Goal: Task Accomplishment & Management: Manage account settings

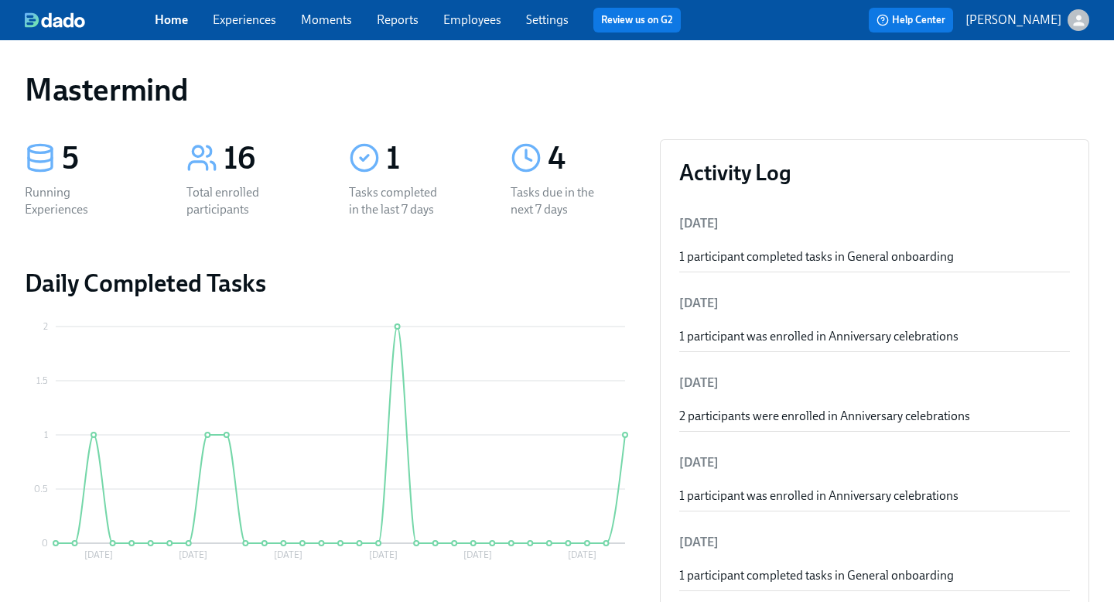
click at [251, 22] on link "Experiences" at bounding box center [244, 19] width 63 height 15
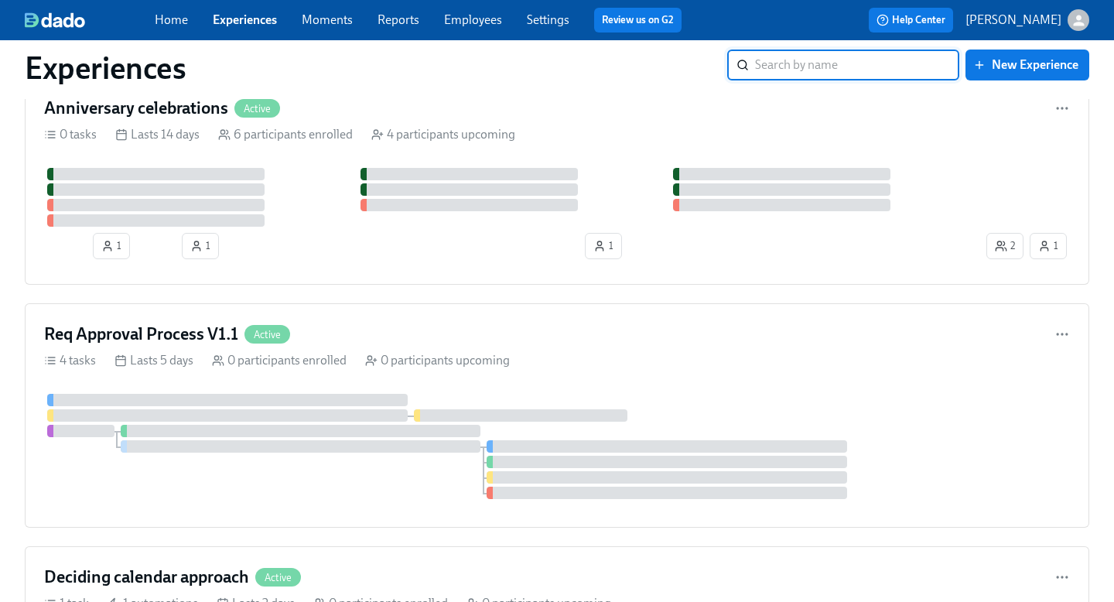
scroll to position [658, 0]
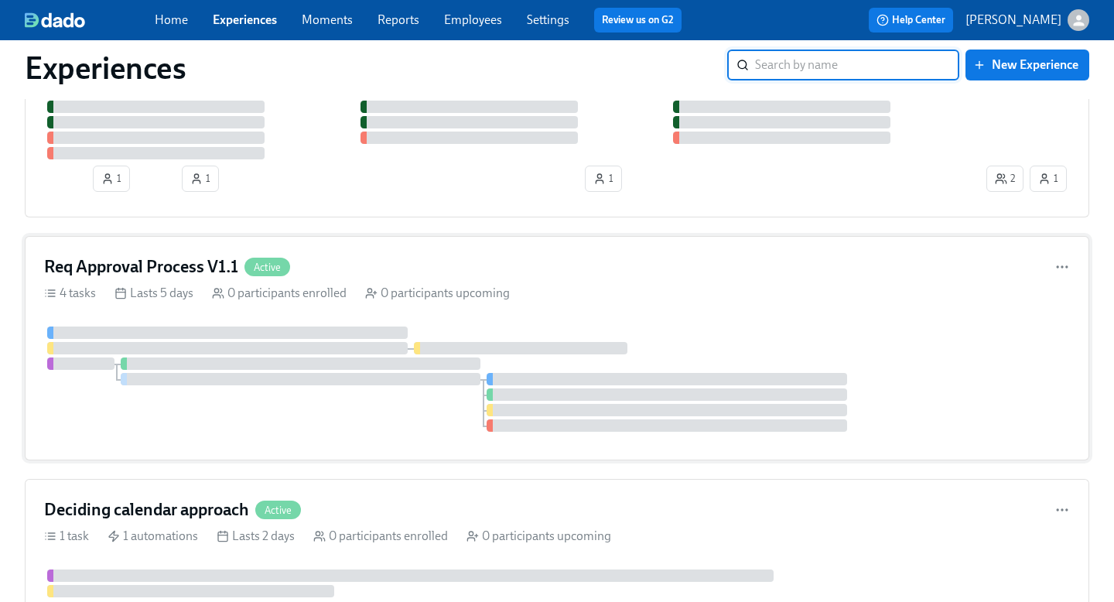
click at [610, 287] on div "4 tasks Lasts 5 days 0 participants enrolled 0 participants upcoming" at bounding box center [557, 293] width 1026 height 17
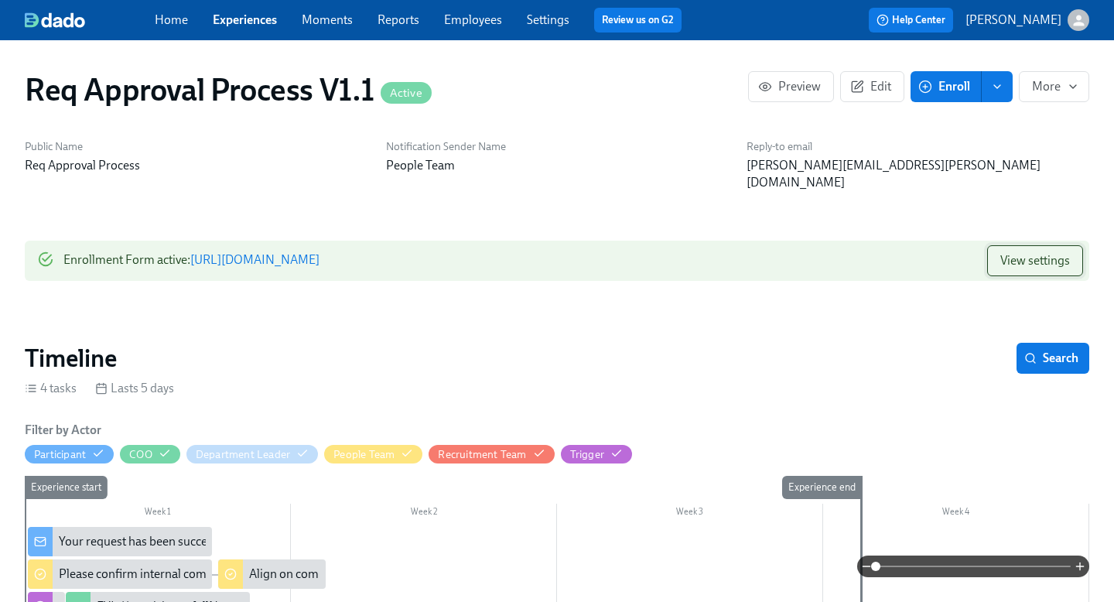
click at [1063, 252] on button "View settings" at bounding box center [1035, 260] width 96 height 31
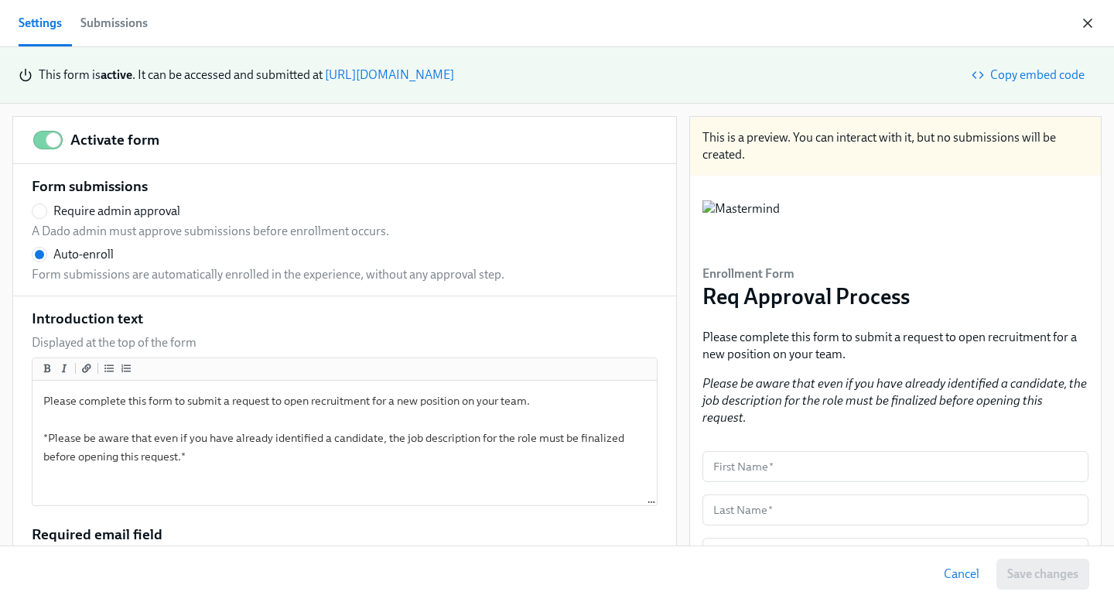
click at [1090, 19] on icon "button" at bounding box center [1088, 23] width 8 height 8
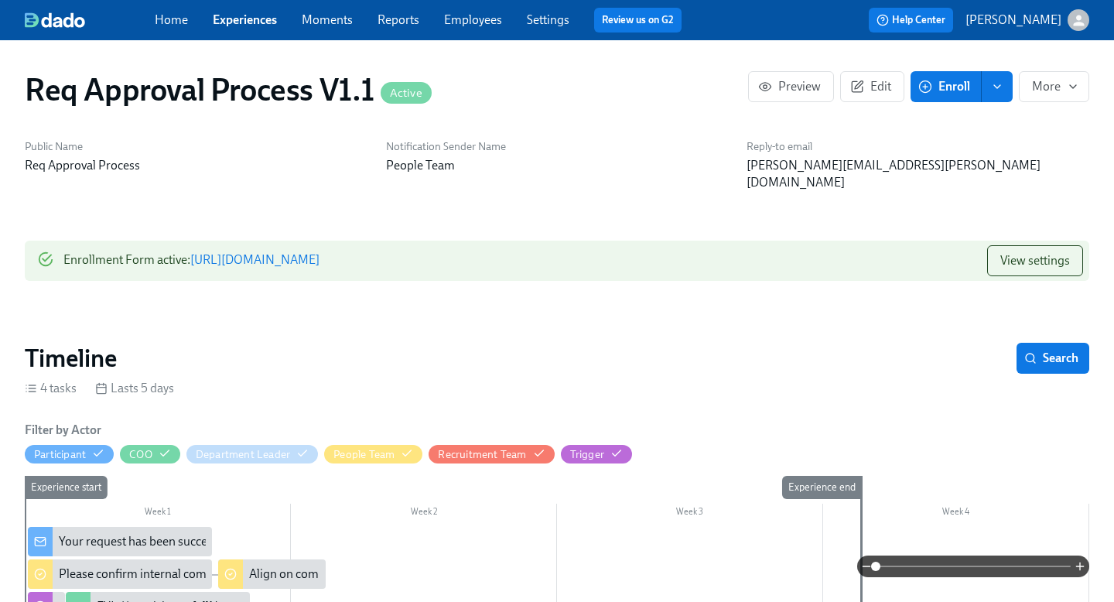
click at [176, 20] on link "Home" at bounding box center [171, 19] width 33 height 15
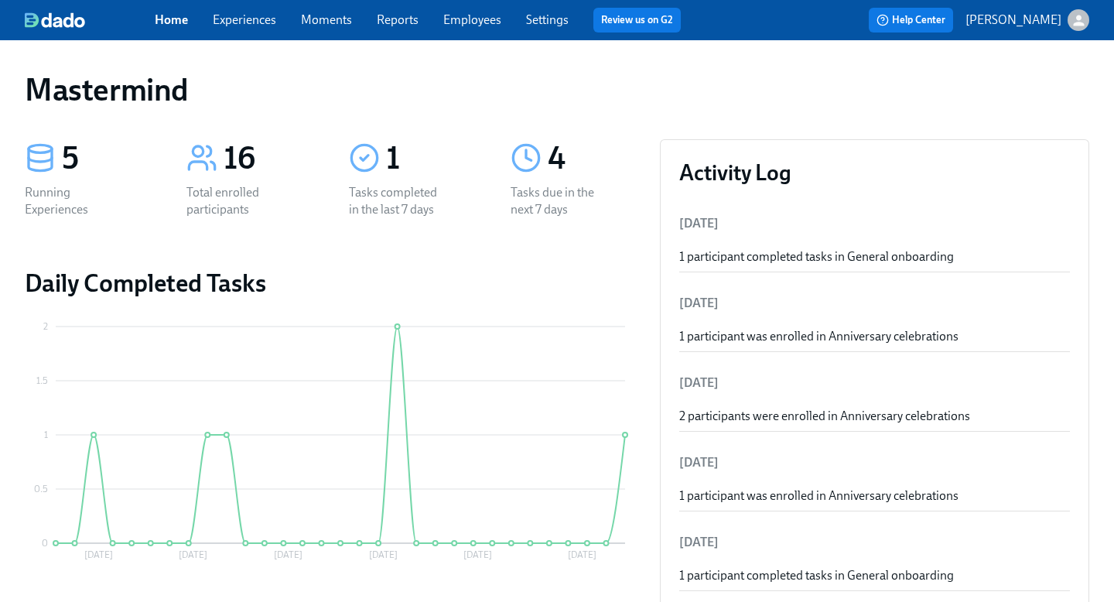
click at [258, 21] on link "Experiences" at bounding box center [244, 19] width 63 height 15
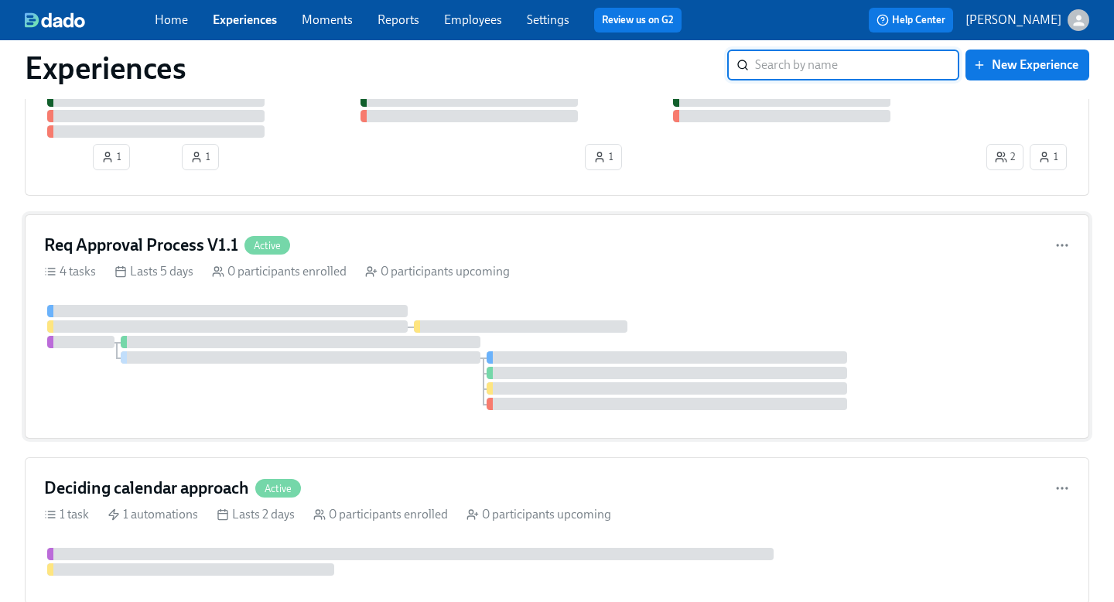
scroll to position [671, 0]
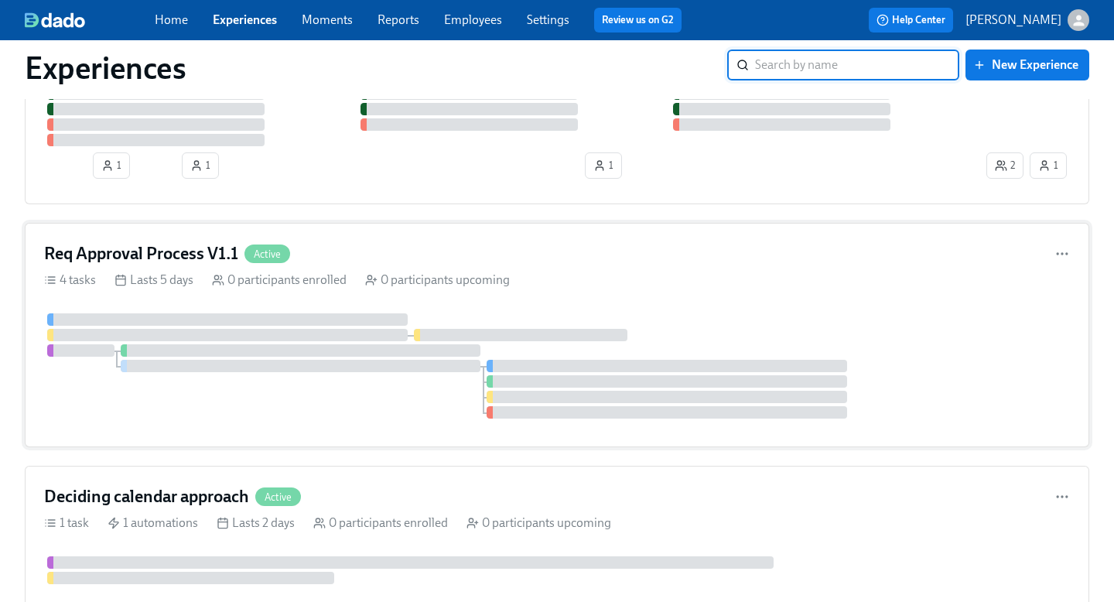
click at [592, 237] on div "Req Approval Process V1.1 Active 4 tasks Lasts 5 days 0 participants enrolled 0…" at bounding box center [557, 335] width 1064 height 224
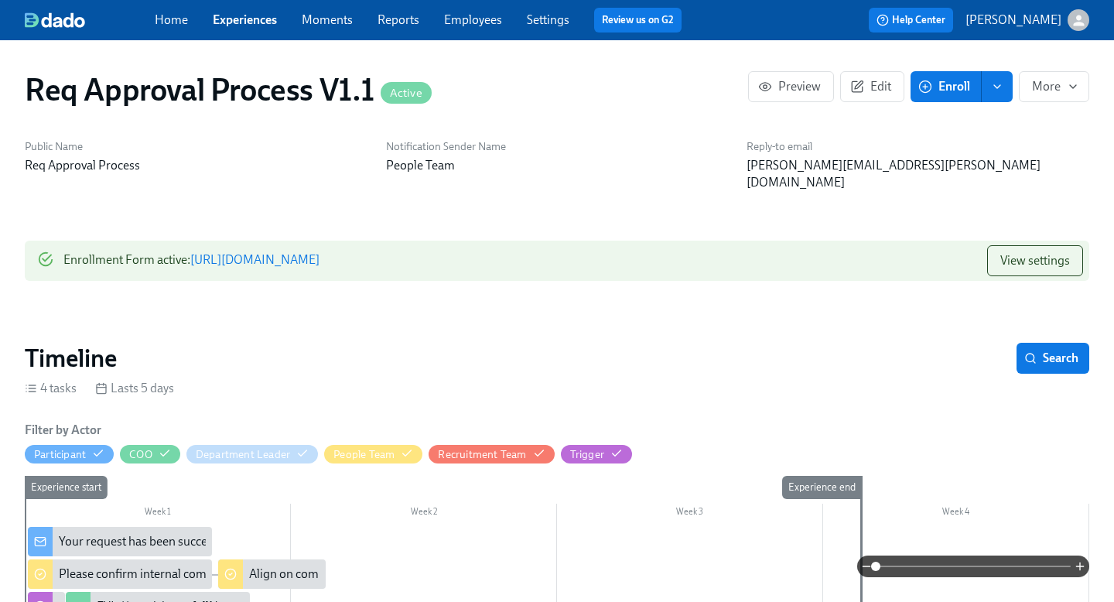
click at [319, 252] on link "https://my.dadohr.com/enrollmentForms/YUvgne5SOg1PYQtNEQSk-uLuQxqRxB" at bounding box center [254, 259] width 129 height 15
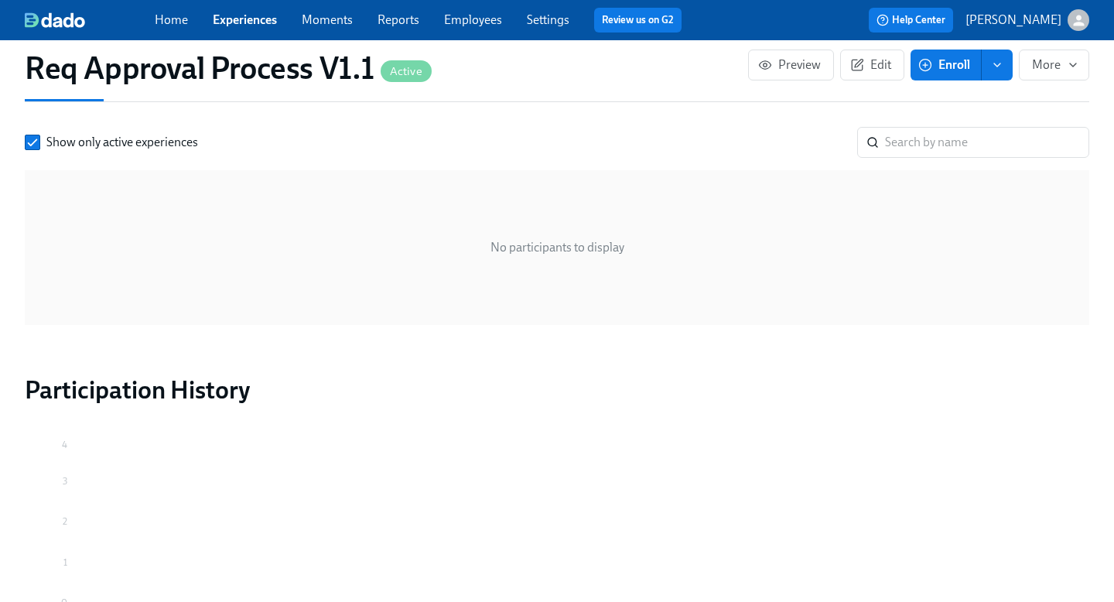
scroll to position [1119, 0]
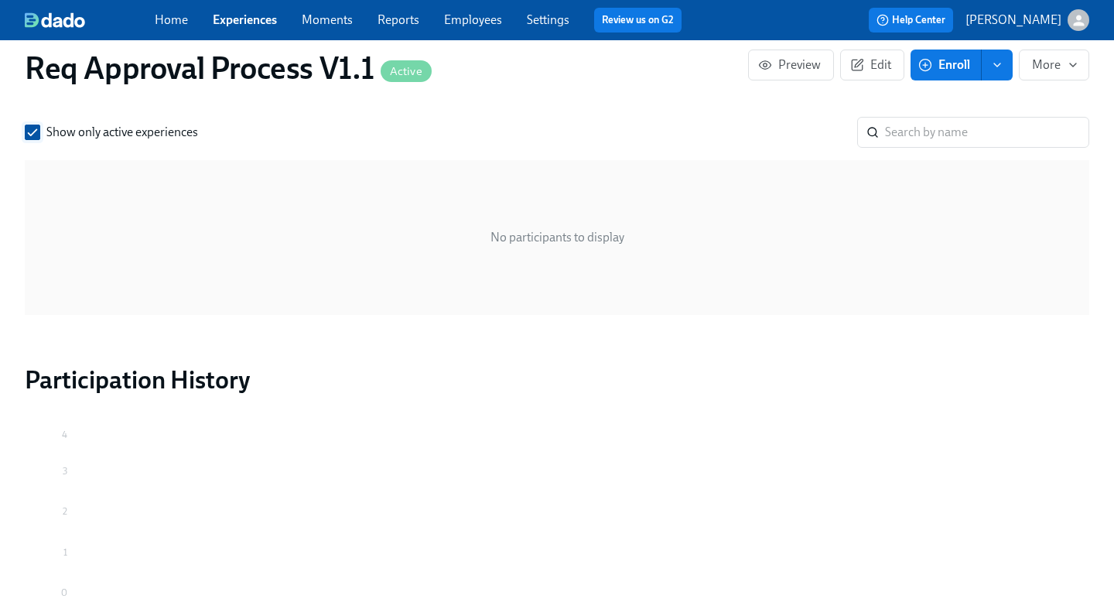
click at [35, 125] on input "Show only active experiences" at bounding box center [33, 132] width 14 height 14
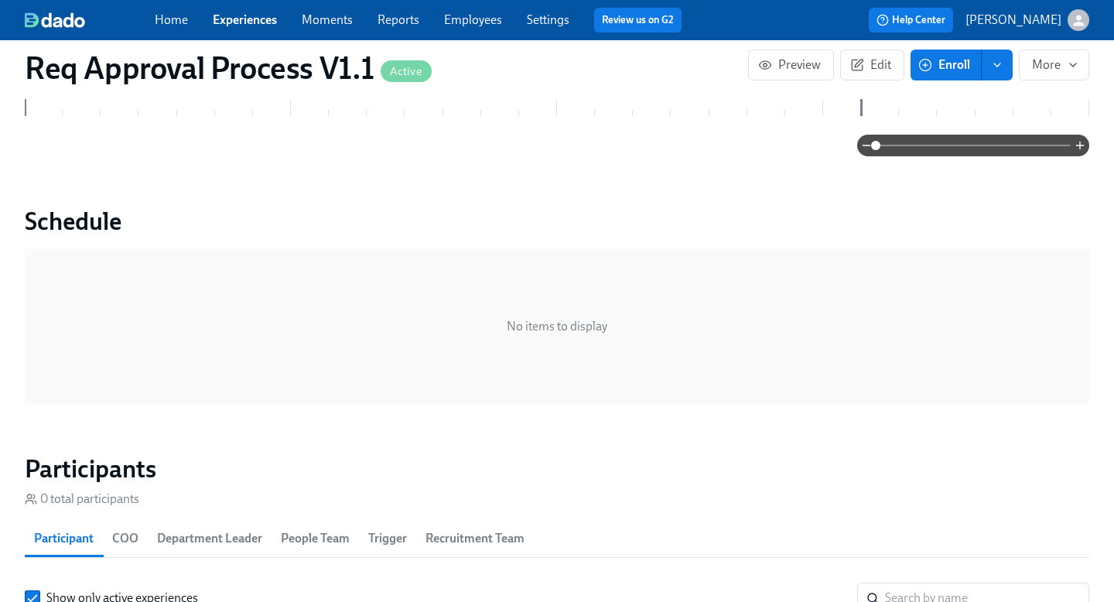
scroll to position [0, 0]
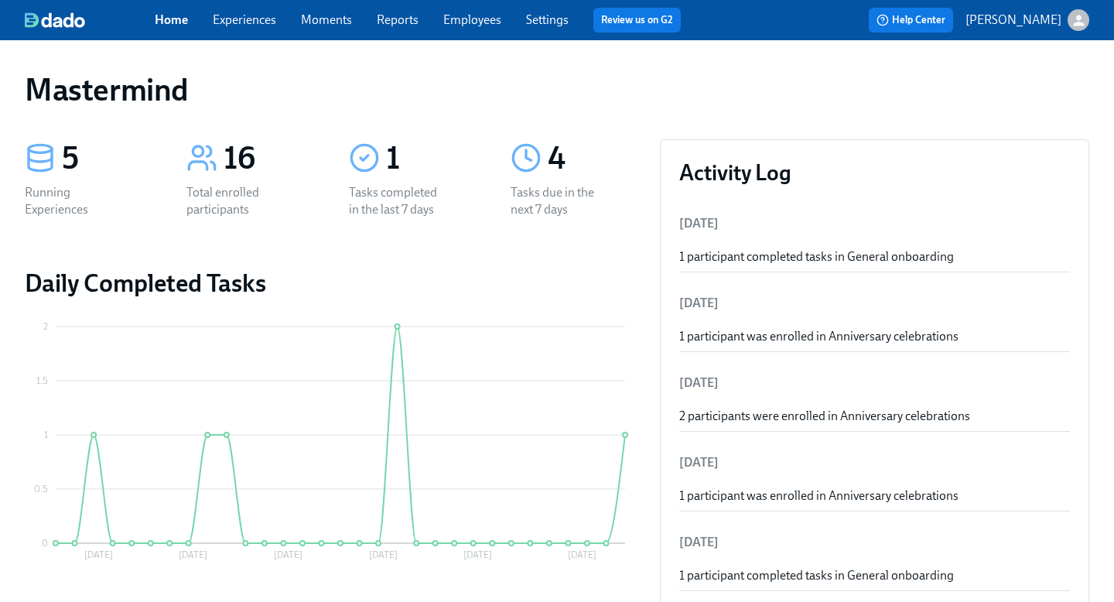
click at [265, 24] on link "Experiences" at bounding box center [244, 19] width 63 height 15
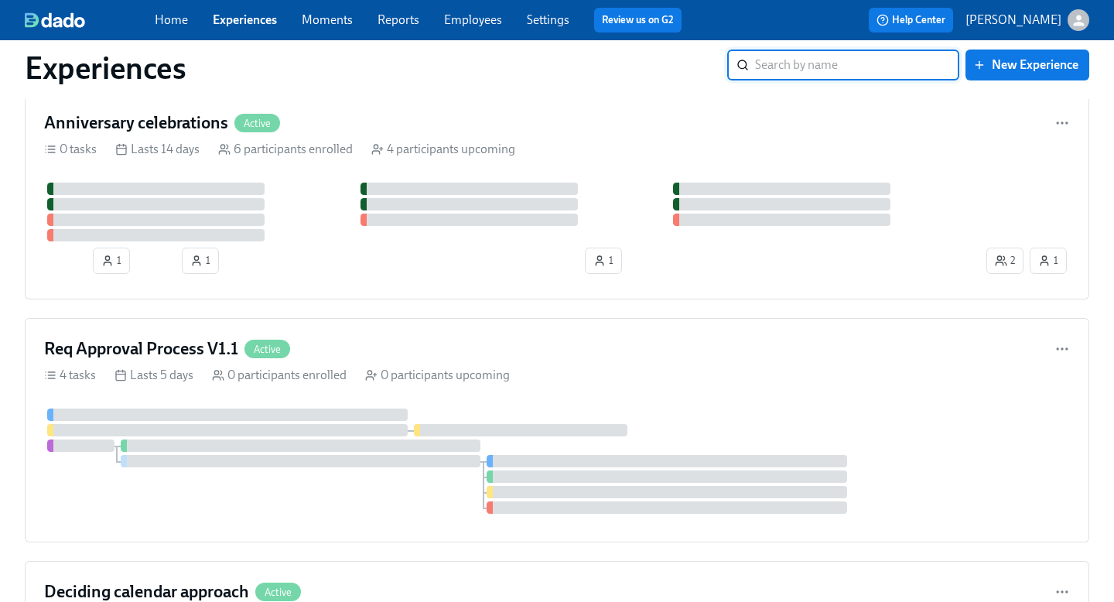
scroll to position [626, 0]
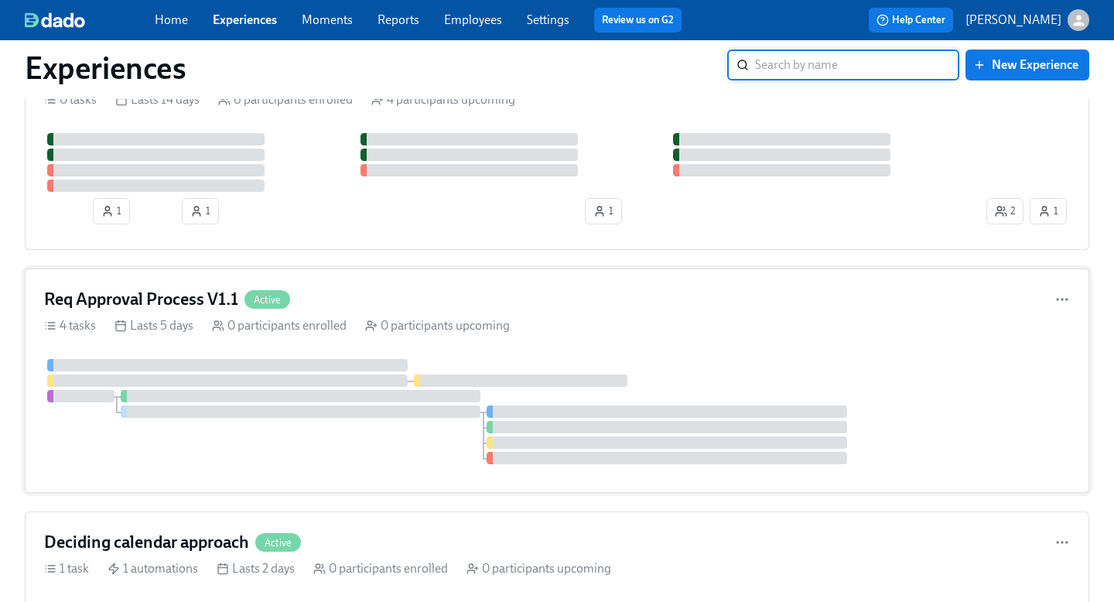
click at [340, 295] on div "Req Approval Process V1.1 Active" at bounding box center [557, 299] width 1026 height 23
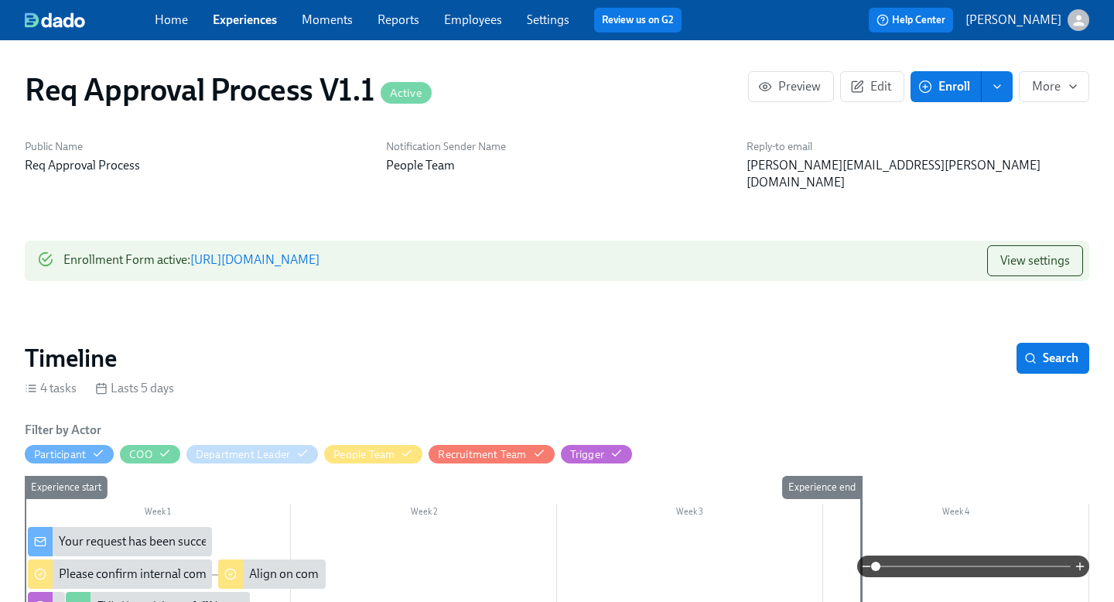
click at [155, 21] on link "Home" at bounding box center [171, 19] width 33 height 15
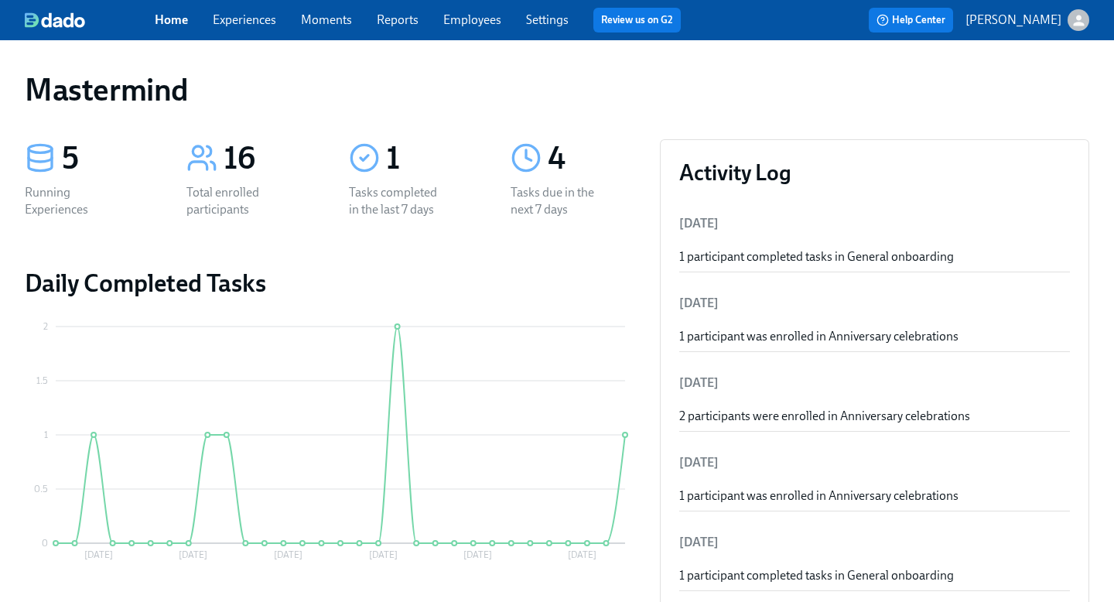
click at [258, 27] on link "Experiences" at bounding box center [244, 19] width 63 height 15
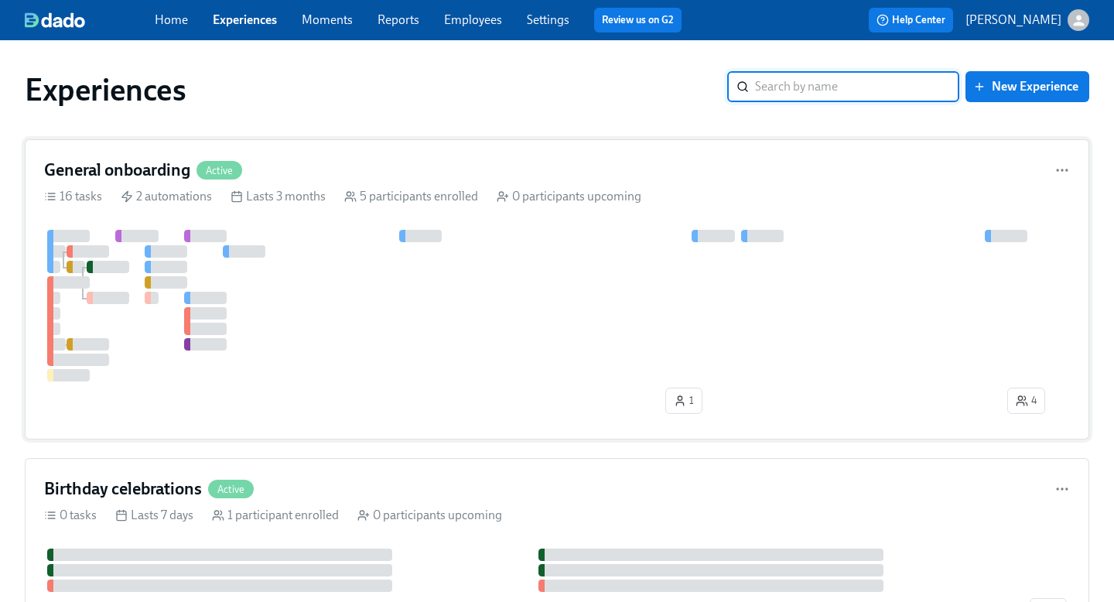
click at [377, 164] on div "General onboarding Active" at bounding box center [557, 170] width 1026 height 23
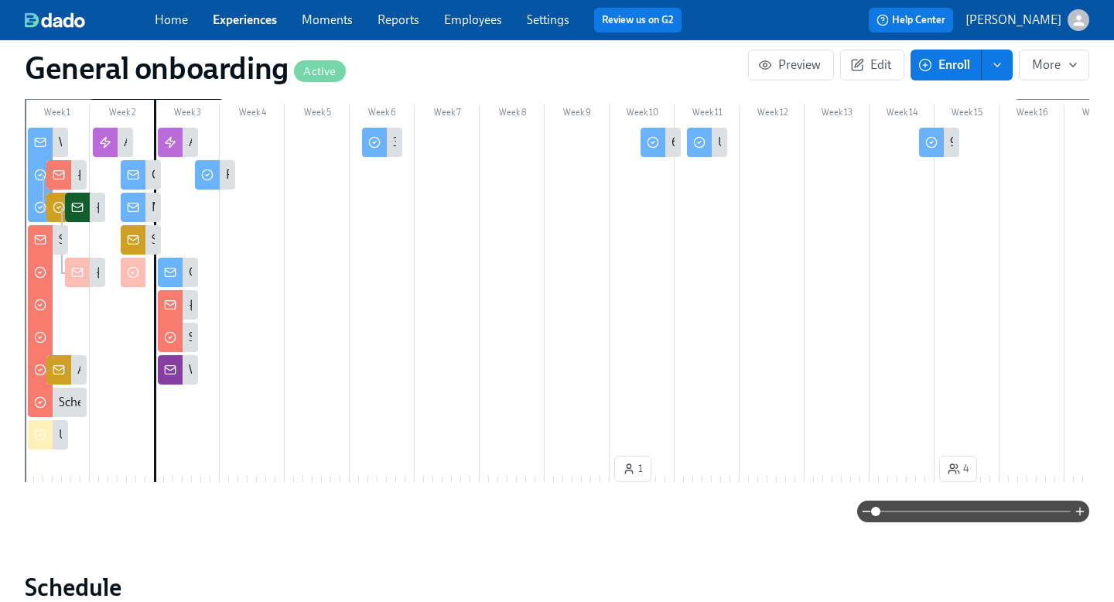
scroll to position [0, 3078]
click at [234, 22] on link "Experiences" at bounding box center [245, 19] width 64 height 15
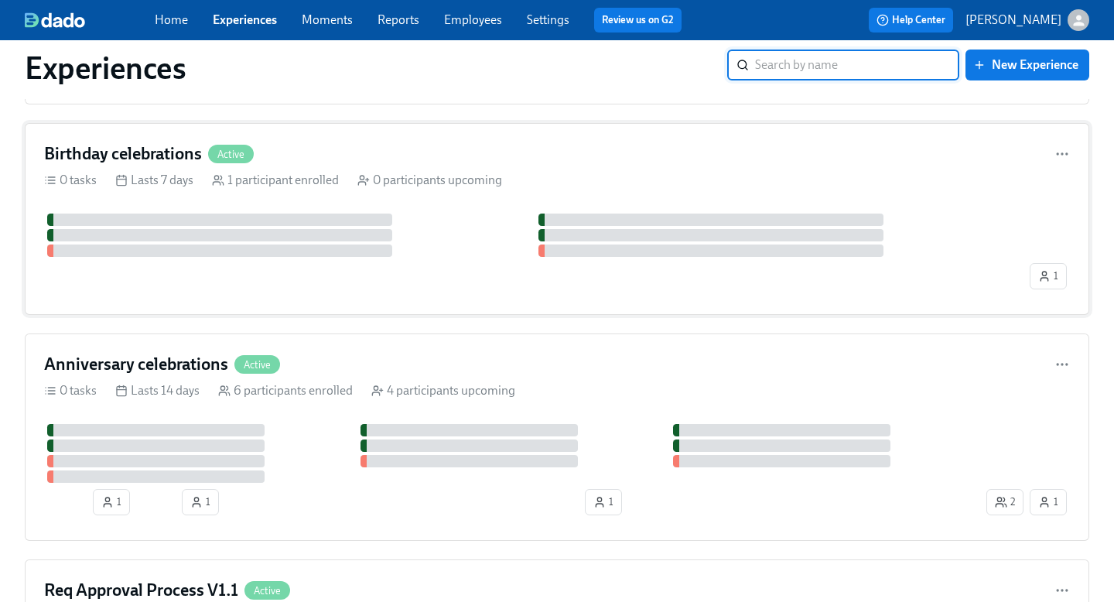
scroll to position [422, 0]
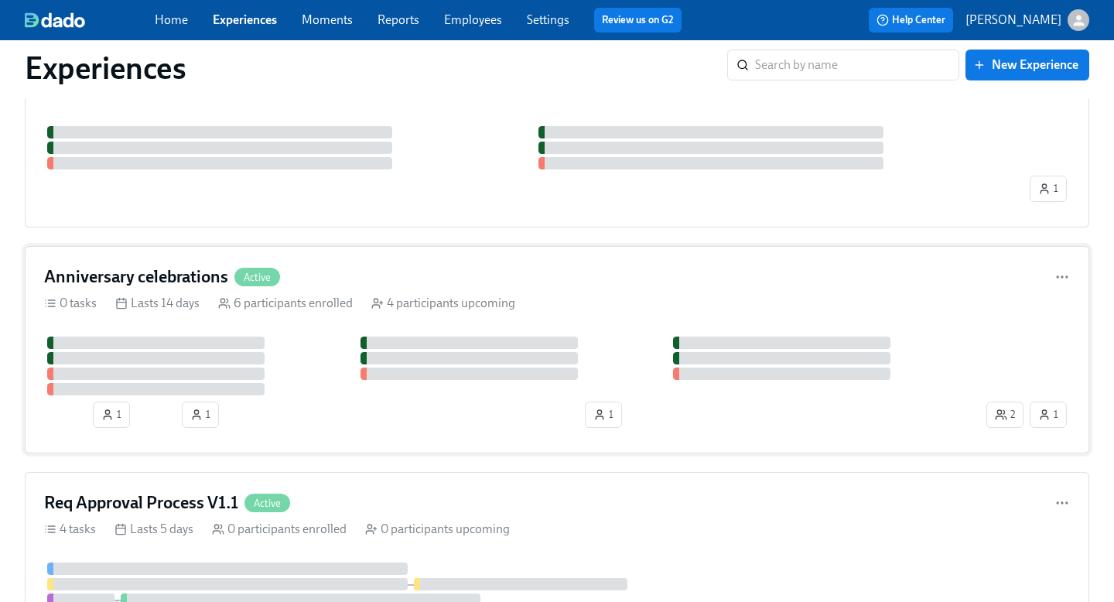
click at [405, 408] on div "1 1 1 2 1" at bounding box center [557, 384] width 1026 height 97
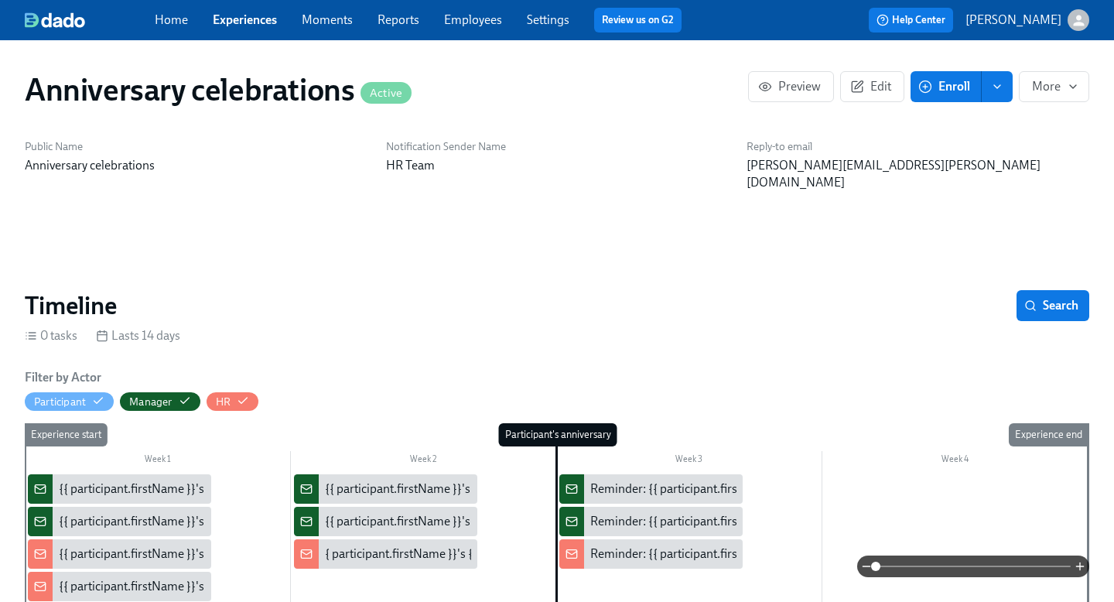
click at [246, 10] on div "Home Experiences Moments Reports Employees Settings Review us on G2" at bounding box center [424, 20] width 539 height 25
click at [243, 18] on link "Experiences" at bounding box center [245, 19] width 64 height 15
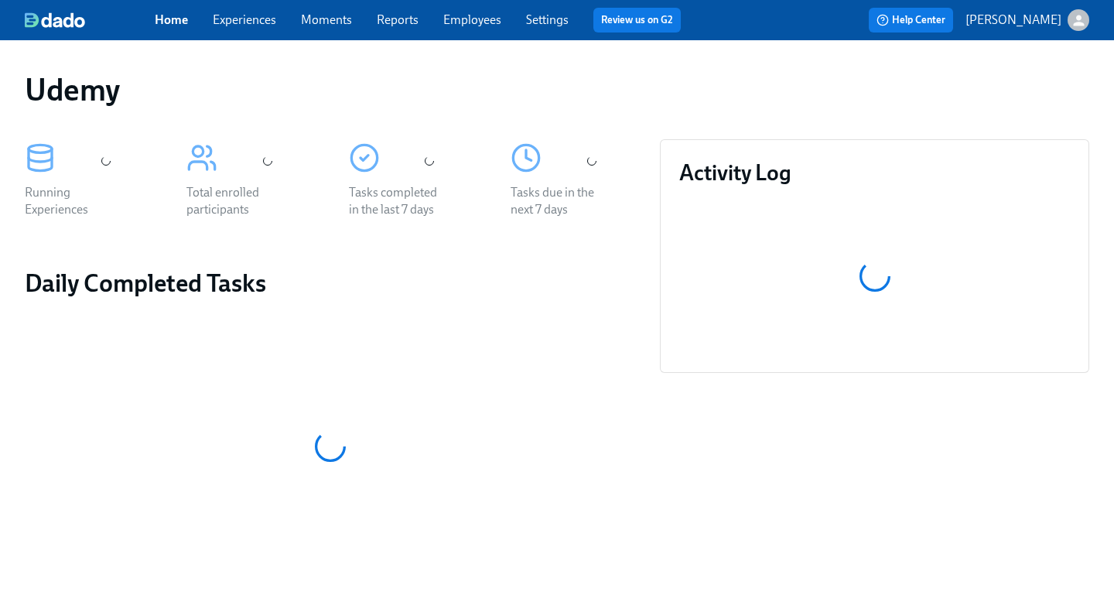
click at [1069, 22] on div "button" at bounding box center [1078, 20] width 22 height 22
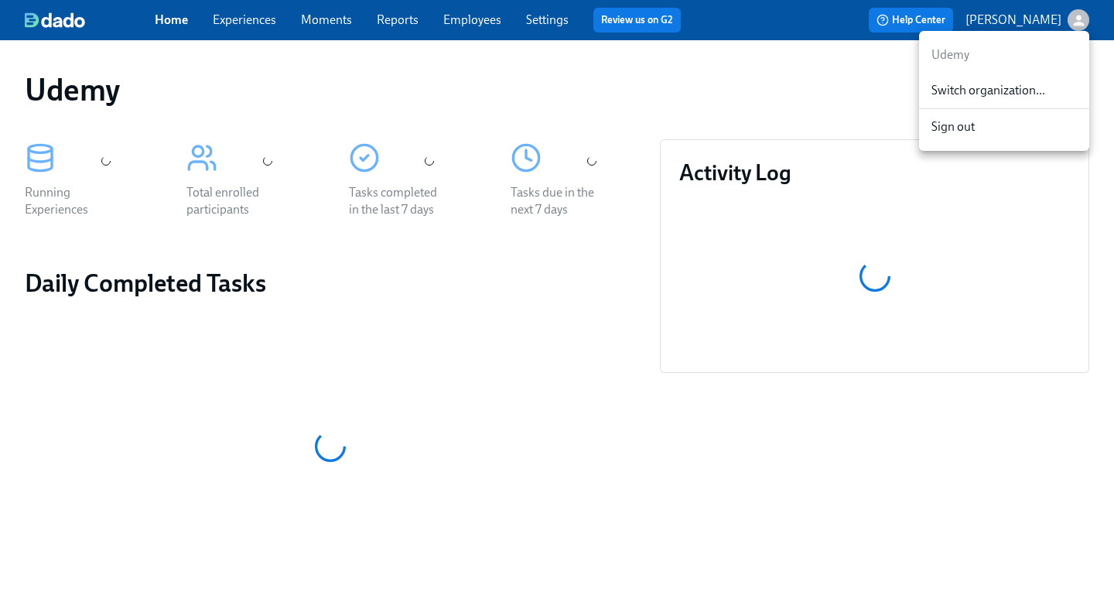
click at [1019, 106] on div "Switch organization..." at bounding box center [1004, 91] width 170 height 36
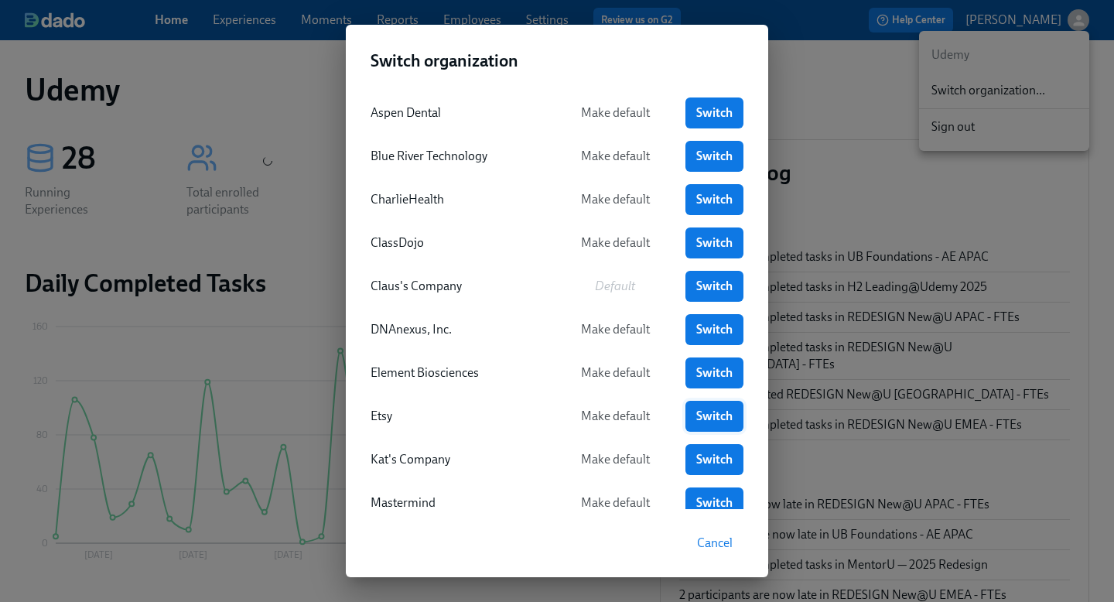
click at [705, 415] on span "Switch" at bounding box center [714, 415] width 36 height 15
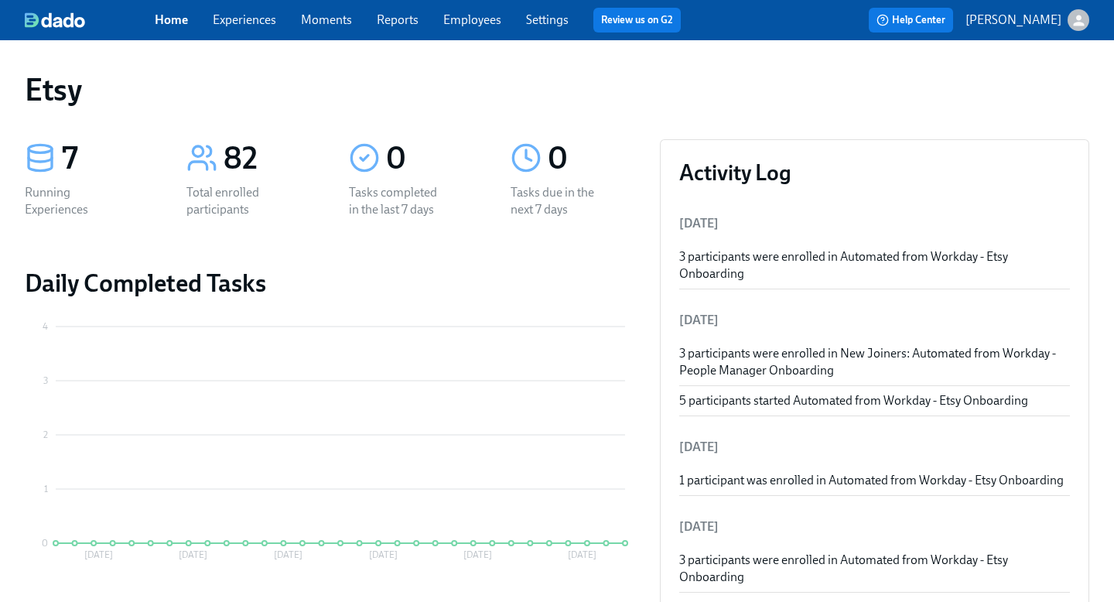
click at [250, 17] on link "Experiences" at bounding box center [244, 19] width 63 height 15
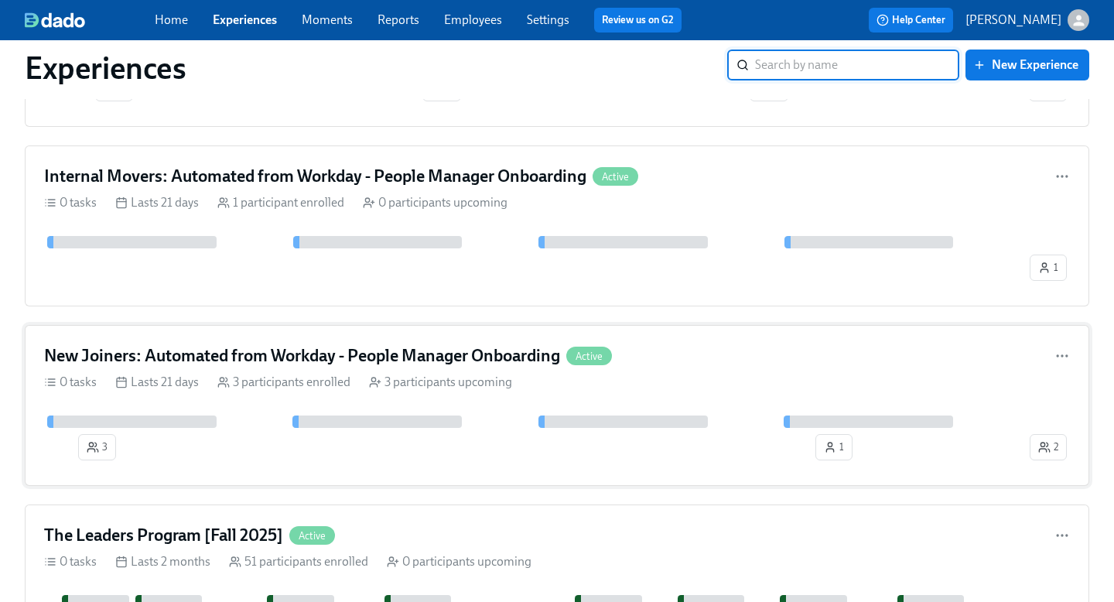
scroll to position [255, 0]
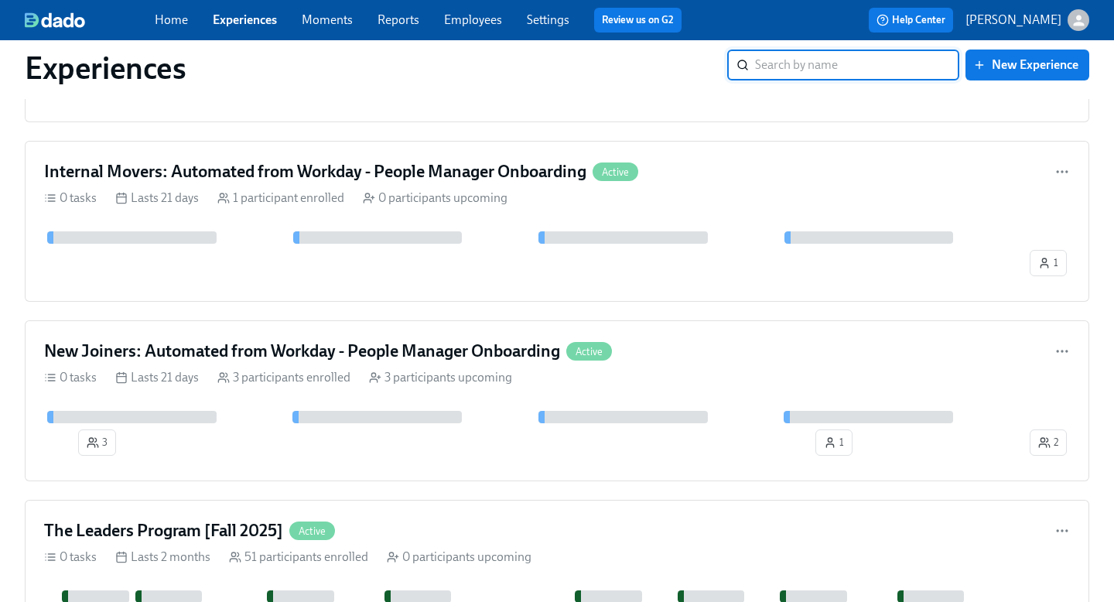
click at [476, 14] on link "Employees" at bounding box center [473, 19] width 58 height 15
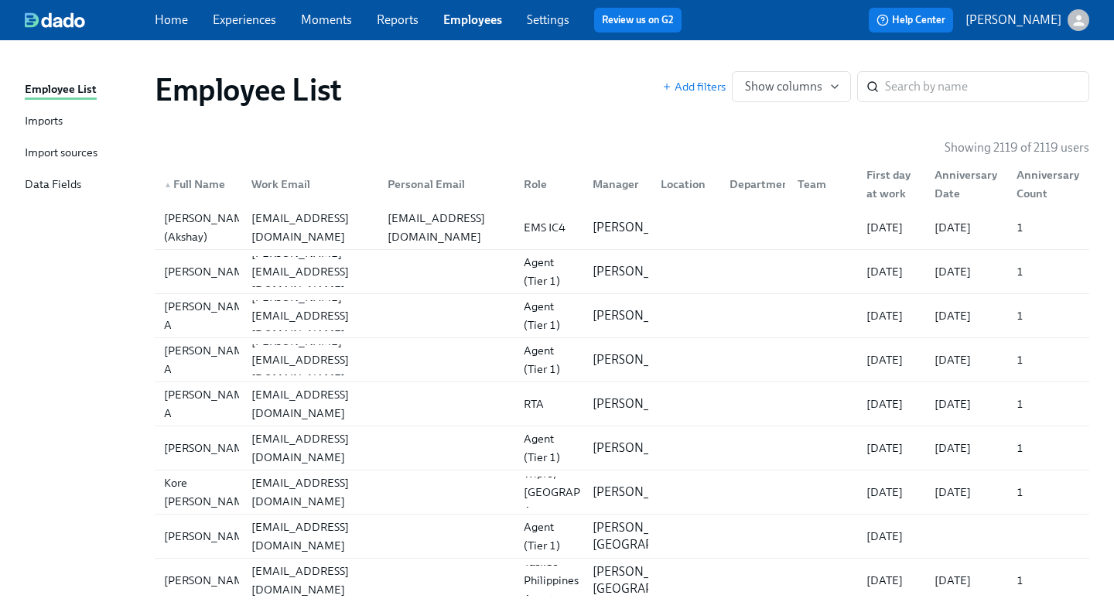
click at [61, 148] on div "Import sources" at bounding box center [61, 153] width 73 height 19
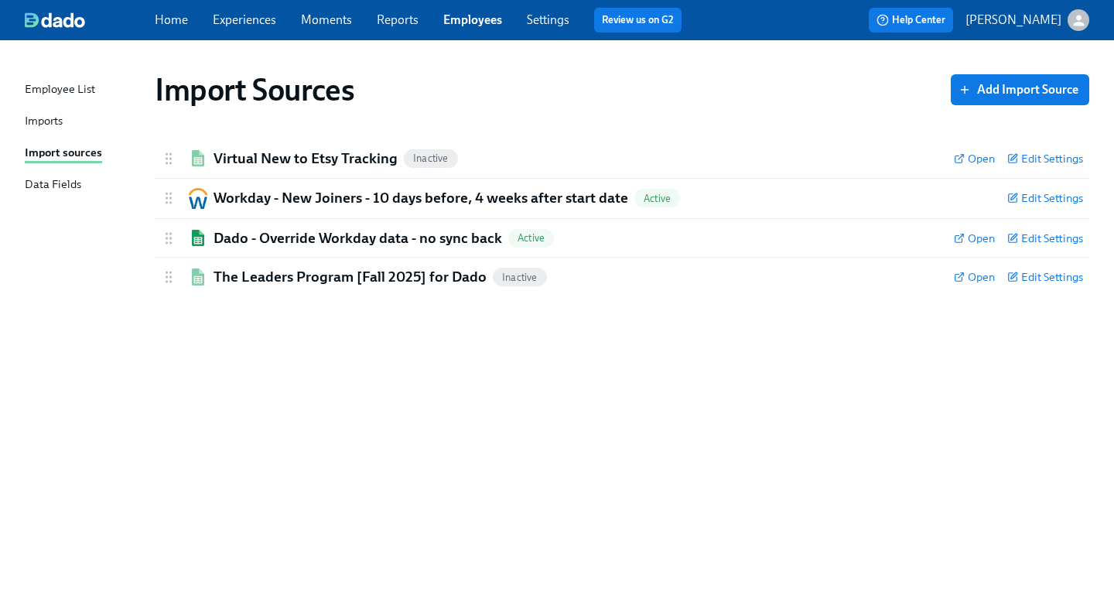
click at [46, 123] on div "Imports" at bounding box center [44, 121] width 38 height 19
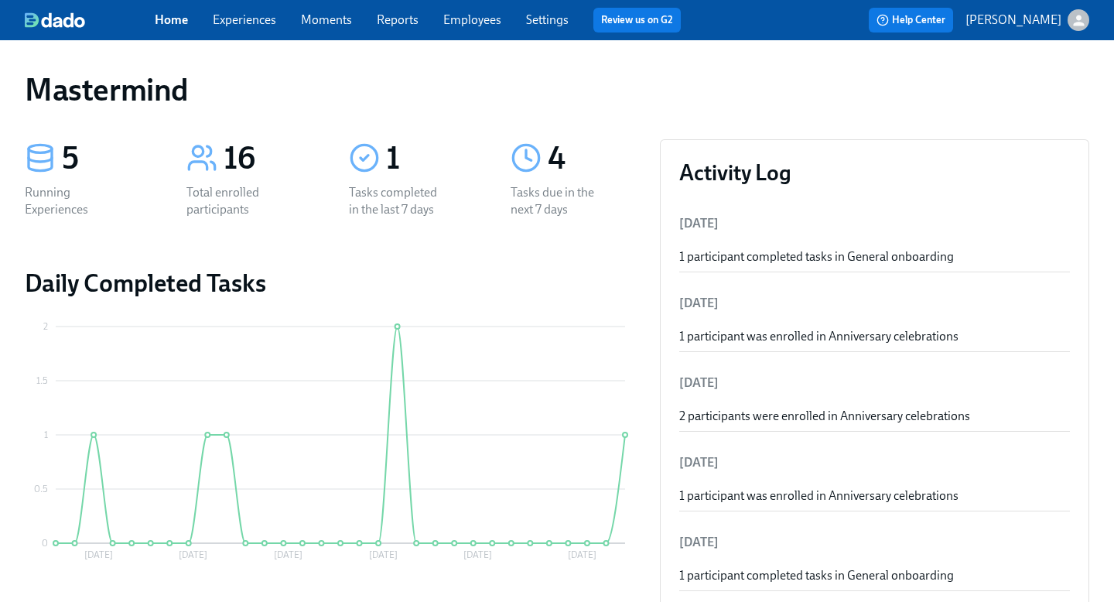
click at [1084, 15] on icon "button" at bounding box center [1078, 20] width 16 height 16
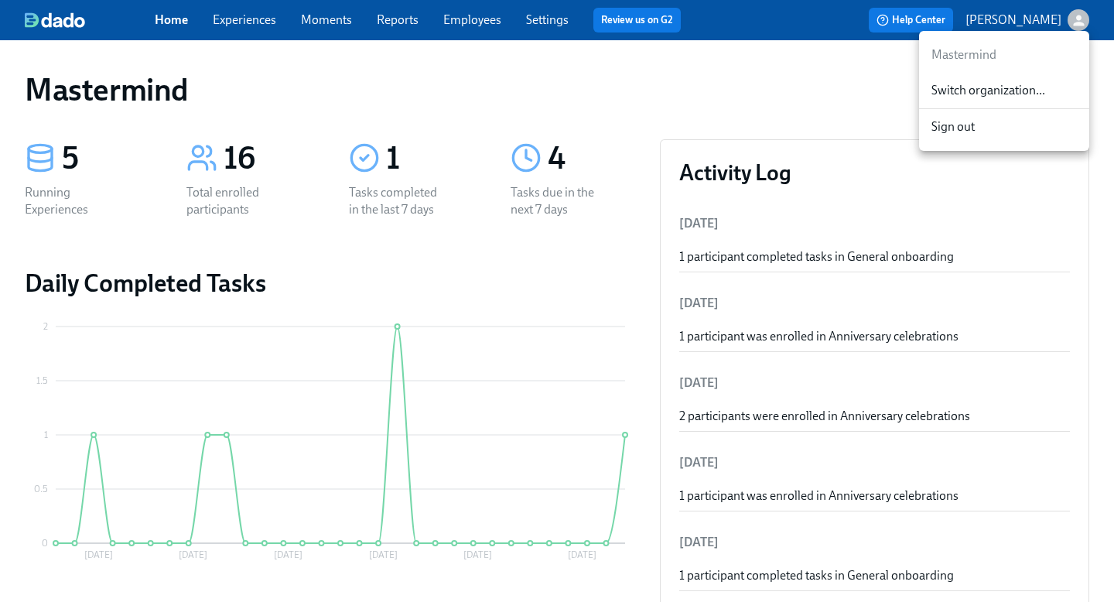
click at [1000, 94] on span "Switch organization..." at bounding box center [1003, 90] width 145 height 17
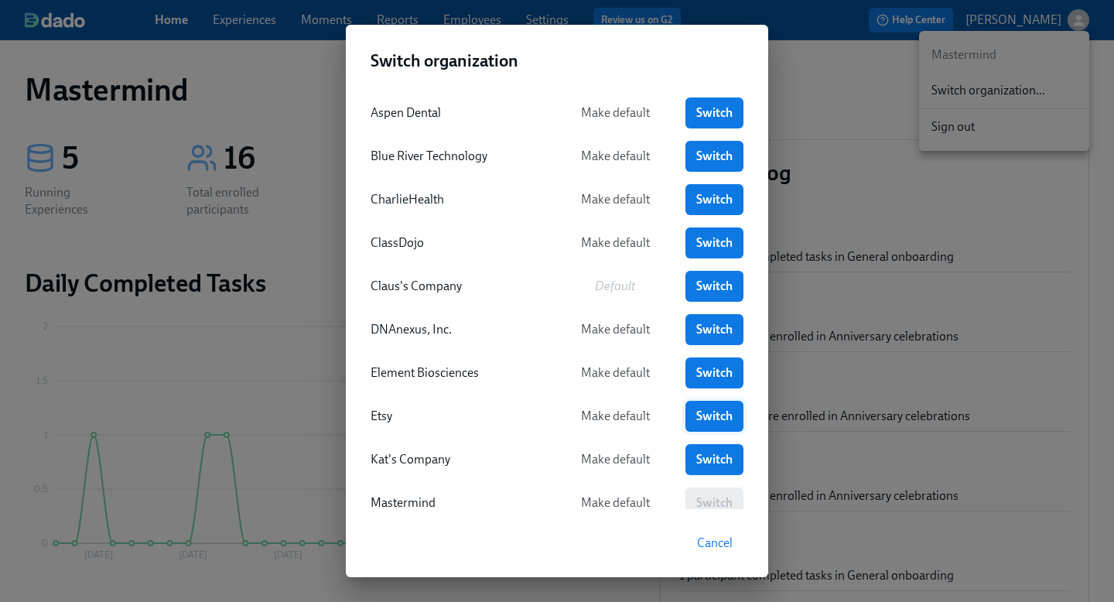
click at [688, 411] on link "Switch" at bounding box center [714, 416] width 58 height 31
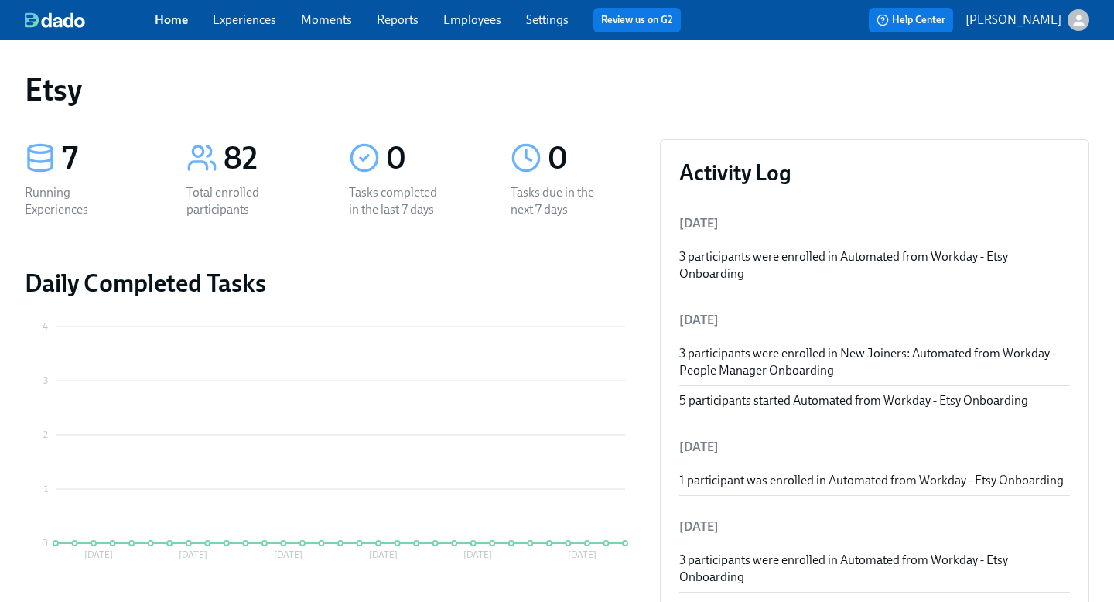
click at [234, 17] on link "Experiences" at bounding box center [244, 19] width 63 height 15
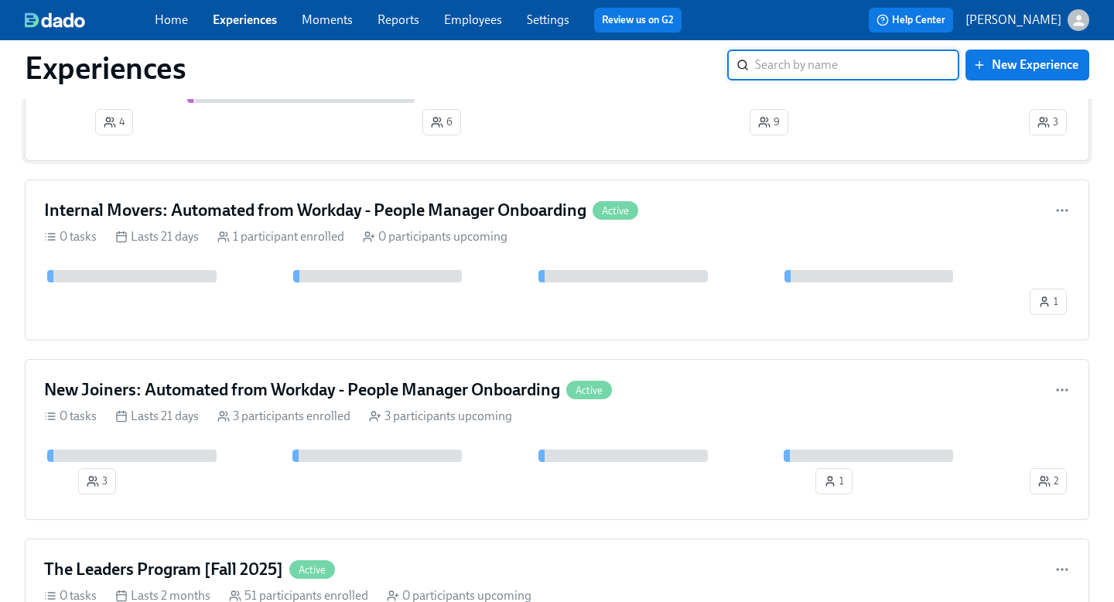
scroll to position [261, 0]
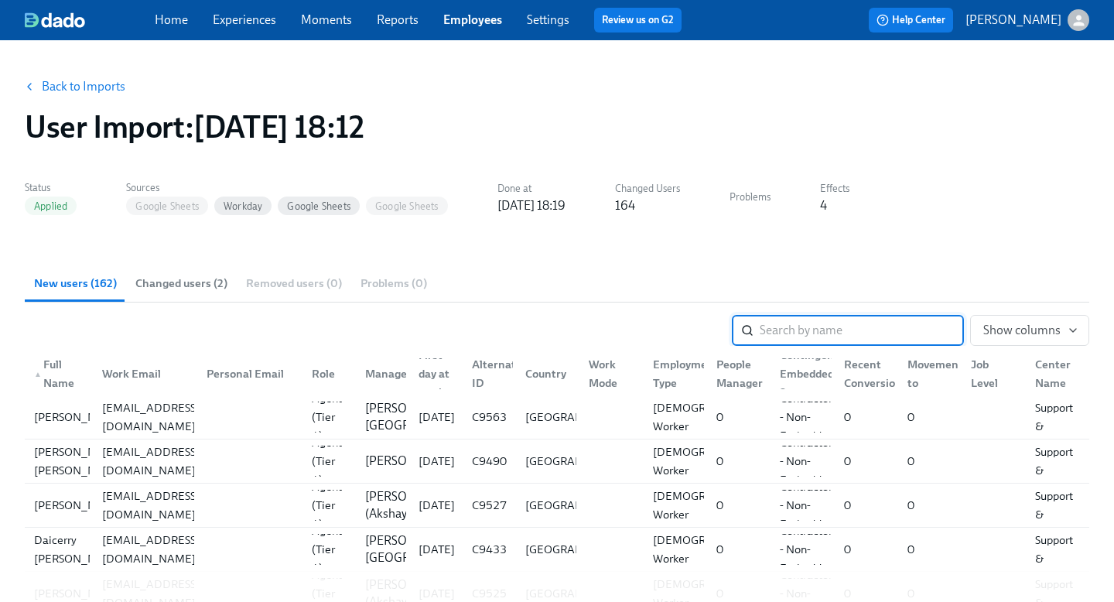
scroll to position [879, 0]
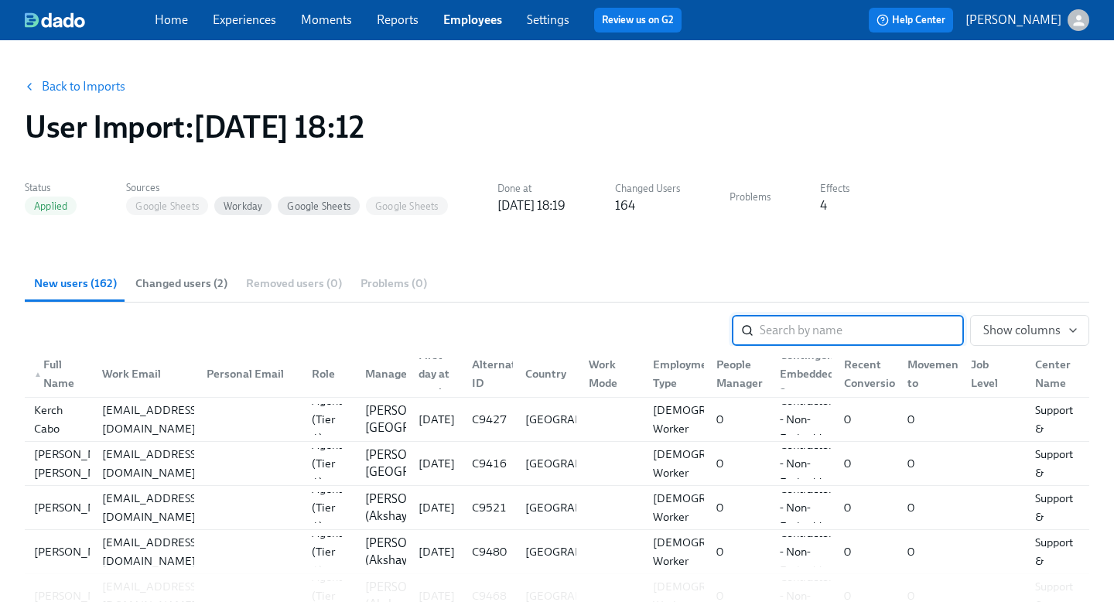
click at [256, 22] on link "Experiences" at bounding box center [244, 19] width 63 height 15
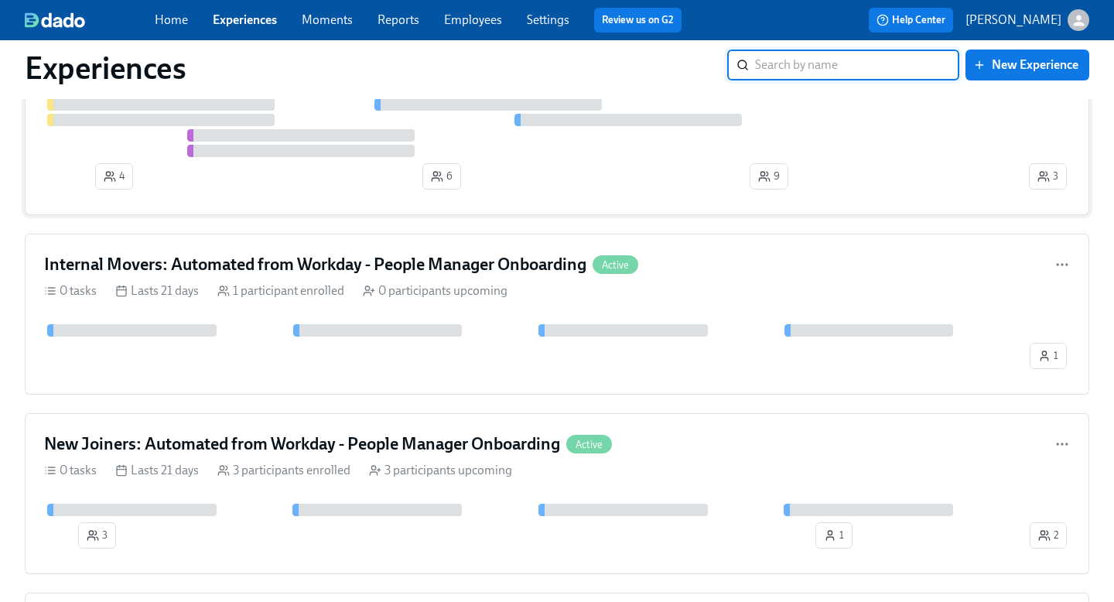
scroll to position [215, 0]
